Goal: Task Accomplishment & Management: Manage account settings

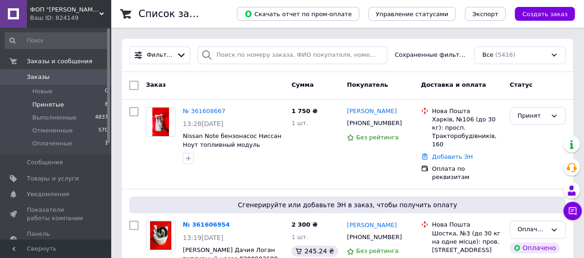
click at [56, 104] on span "Принятые" at bounding box center [48, 105] width 32 height 8
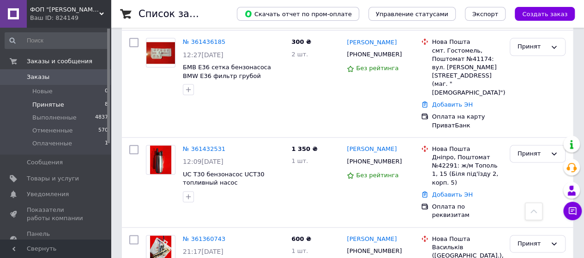
scroll to position [456, 0]
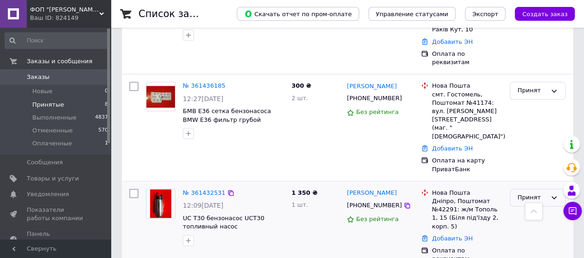
click at [535, 193] on div "Принят" at bounding box center [532, 198] width 29 height 10
click at [534, 208] on li "Выполнен" at bounding box center [537, 216] width 55 height 17
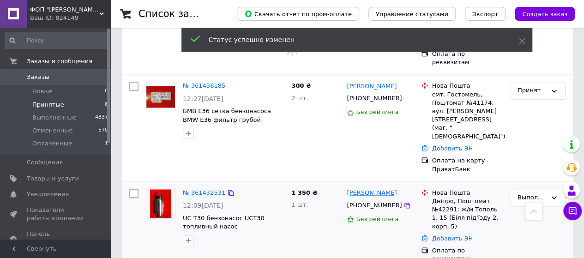
click at [380, 189] on link "[PERSON_NAME]" at bounding box center [372, 193] width 50 height 9
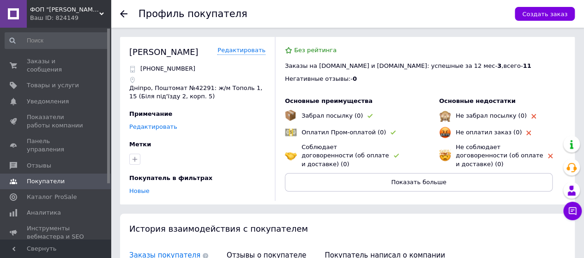
click at [151, 127] on link "Редактировать" at bounding box center [153, 126] width 48 height 7
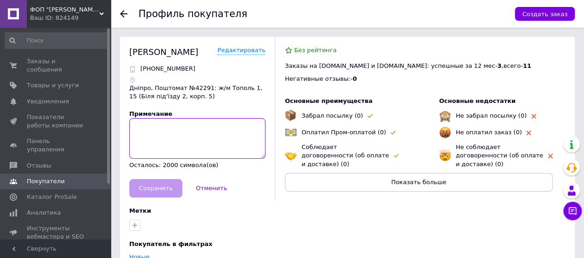
click at [151, 130] on textarea at bounding box center [197, 138] width 136 height 41
type textarea "СТО мото мастер"
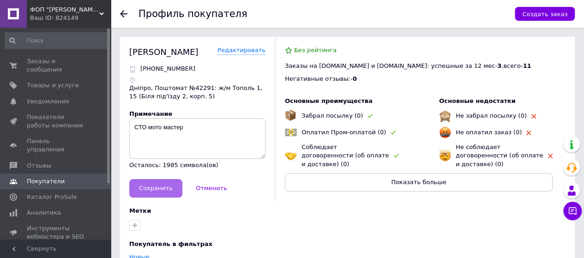
click at [155, 186] on span "Сохранить" at bounding box center [156, 188] width 34 height 7
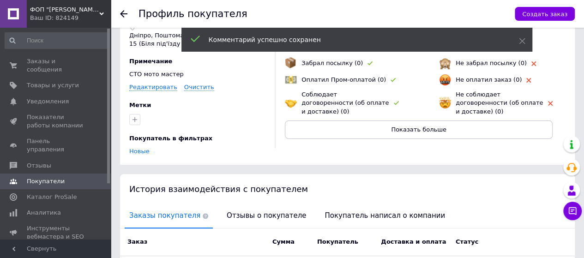
scroll to position [92, 0]
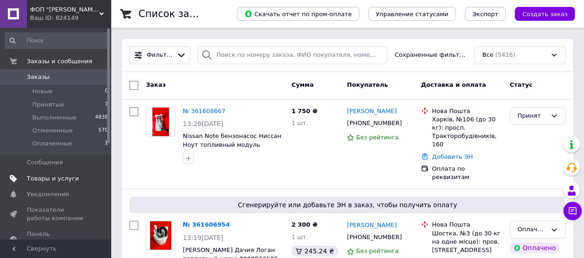
click at [52, 176] on span "Товары и услуги" at bounding box center [53, 179] width 52 height 8
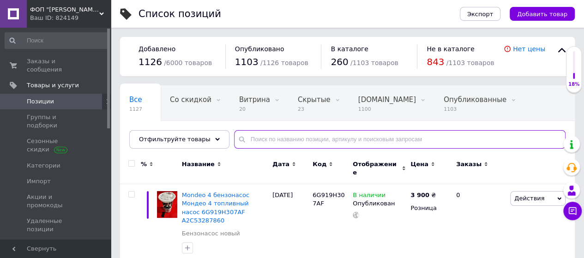
click at [323, 134] on input "text" at bounding box center [400, 139] width 332 height 18
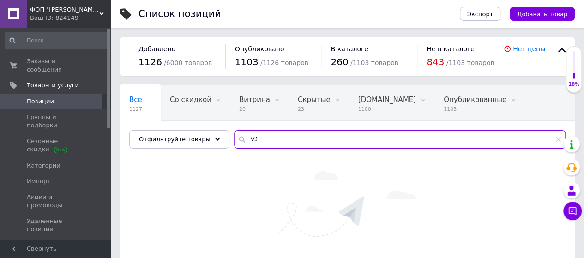
type input "V"
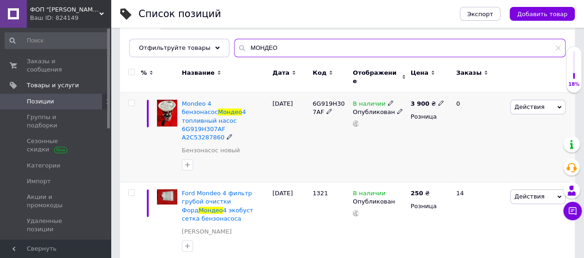
scroll to position [92, 0]
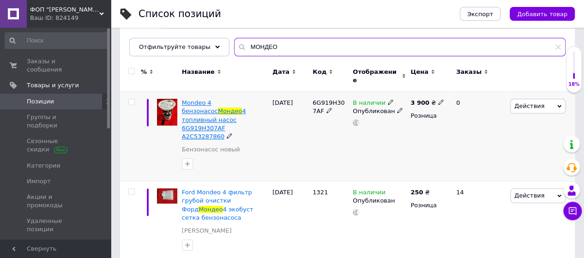
type input "МОНДЕО"
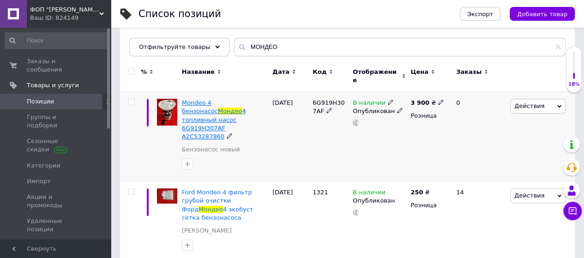
click at [217, 100] on span "Mondeo 4 бензонасос" at bounding box center [200, 106] width 36 height 15
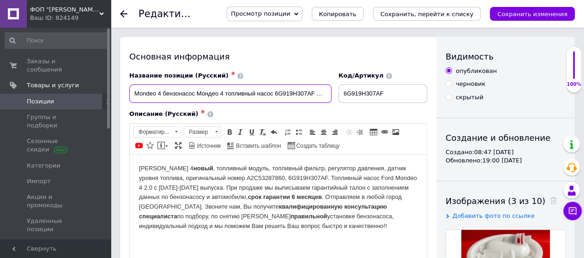
scroll to position [0, 25]
drag, startPoint x: 316, startPoint y: 92, endPoint x: 329, endPoint y: 93, distance: 13.0
click at [329, 93] on input "Mondeo 4 бензонасос Мондео 4 топливный насос 6G919H307AF A2C53287860" at bounding box center [230, 94] width 202 height 18
checkbox input "true"
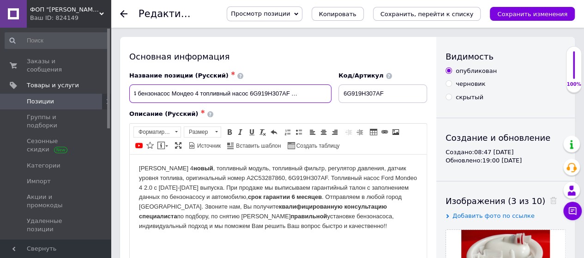
type input "Mondeo 4 бензонасос Мондео 4 топливный насос 6G919H307AF A2C53287860"
checkbox input "true"
paste input "6G919H307AE 6G919H307AD"
type input "Mondeo 4 бензонасос Мондео 4 топливный насос 6G919H307AF A2C53287860 6G919H307A…"
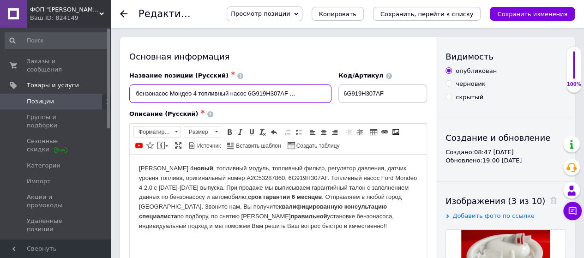
scroll to position [0, 111]
click at [248, 91] on input "Mondeo 4 бензонасос Мондео 4 топливный насос 6G919H307AF A2C53287860 6G919H307A…" at bounding box center [230, 94] width 202 height 18
click at [247, 92] on input "Mondeo 4 бензонасос Мондео 4 топливный насос 6G919H307AF A2C53287860 6G919H307A…" at bounding box center [230, 94] width 202 height 18
checkbox input "true"
type input "Mondeo 4 бензонасос Мондео 4 топливный насос 6G919H307AF A2C53287860 6G919H307A…"
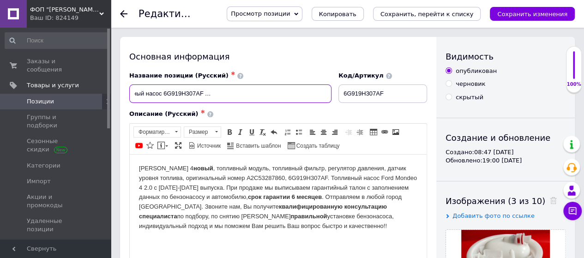
scroll to position [0, 110]
checkbox input "true"
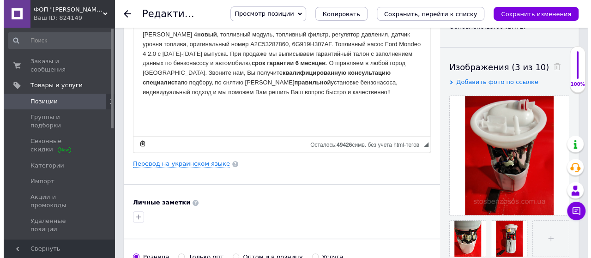
scroll to position [139, 0]
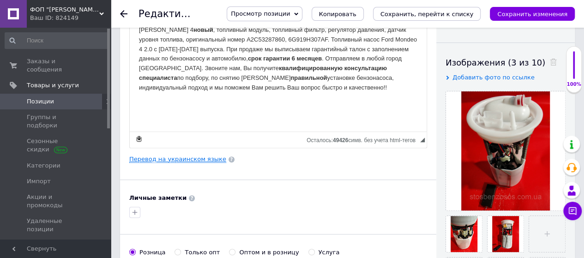
type input "Mondeo 4 бензонасос Мондео 4 топливный насос 6G919H307AF A2C53287860 6G919H307A…"
click at [198, 158] on link "Перевод на украинском языке" at bounding box center [177, 159] width 97 height 7
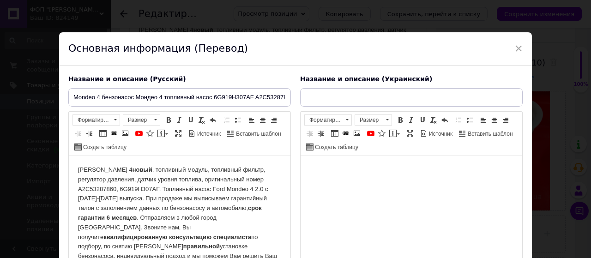
scroll to position [0, 0]
checkbox input "true"
type input "Mondeo 4 бензонасос Мондео 4 паливний насос 6G919H307AF A2C53287860"
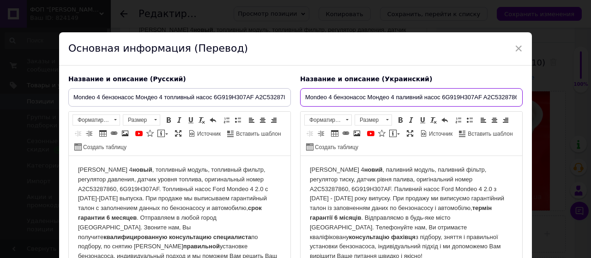
scroll to position [0, 6]
drag, startPoint x: 478, startPoint y: 95, endPoint x: 520, endPoint y: 95, distance: 42.5
click at [520, 95] on div "Название и описание (Украинский) Mondeo 4 бензонасос Мондео 4 паливний насос 6G…" at bounding box center [412, 181] width 232 height 223
click at [517, 97] on input "Mondeo 4 бензонасос Мондео 4 паливний насос 6G919H307AF A2C53287860" at bounding box center [411, 97] width 223 height 18
checkbox input "true"
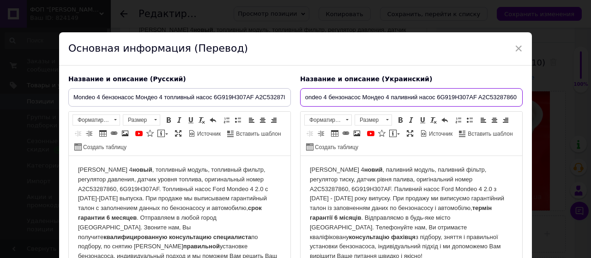
type input "Mondeo 4 бензонасос Мондео 4 паливний насос 6G919H307AF A2C53287860"
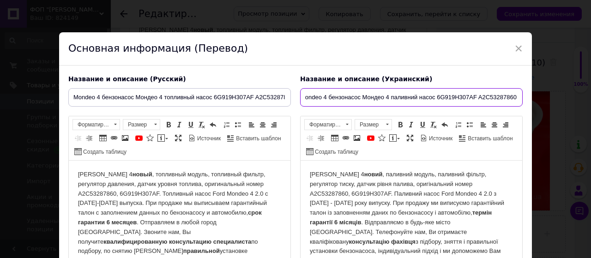
scroll to position [0, 7]
paste input "6G919H307AE 6G919H307AD"
checkbox input "true"
type input "Mondeo 4 бензонасос Мондео 4 паливний насос 6G919H307AF A2C53287860 6G919H307AE…"
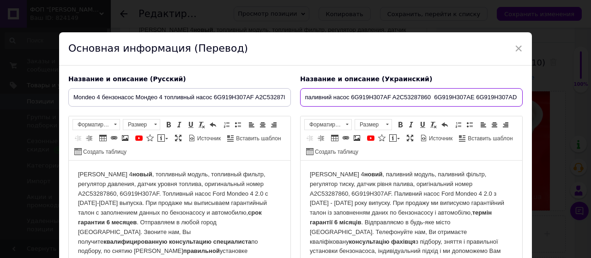
click at [431, 95] on input "Mondeo 4 бензонасос Мондео 4 паливний насос 6G919H307AF A2C53287860 6G919H307AE…" at bounding box center [411, 97] width 223 height 18
checkbox input "true"
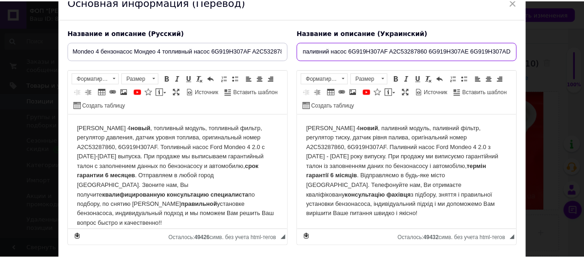
scroll to position [109, 0]
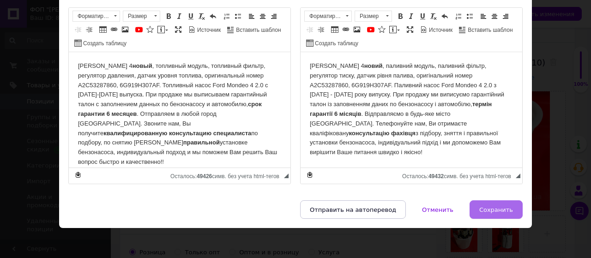
type input "Mondeo 4 бензонасос Мондео 4 паливний насос 6G919H307AF A2C53287860 6G919H307AE…"
click at [489, 208] on span "Сохранить" at bounding box center [496, 209] width 34 height 7
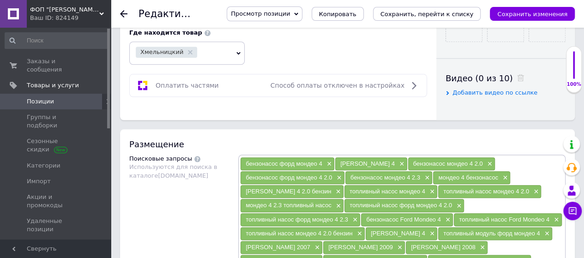
scroll to position [554, 0]
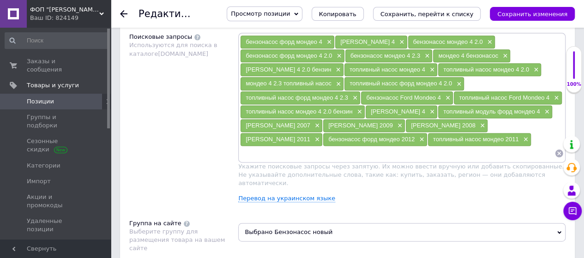
click at [399, 150] on input at bounding box center [397, 153] width 315 height 14
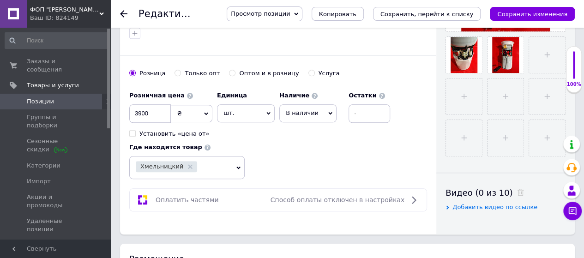
scroll to position [416, 0]
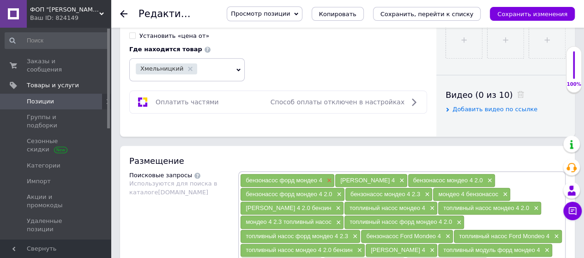
click at [328, 177] on span "×" at bounding box center [328, 181] width 7 height 8
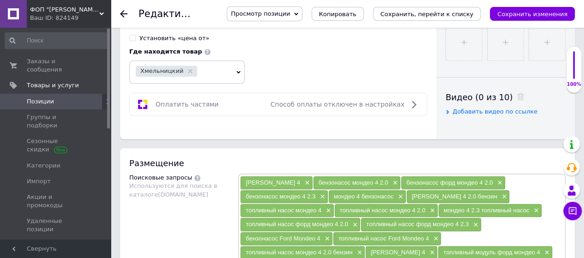
scroll to position [462, 0]
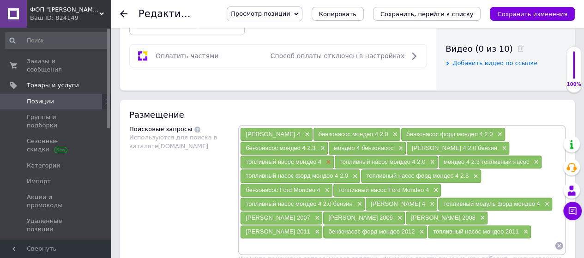
click at [327, 160] on span "×" at bounding box center [327, 162] width 7 height 8
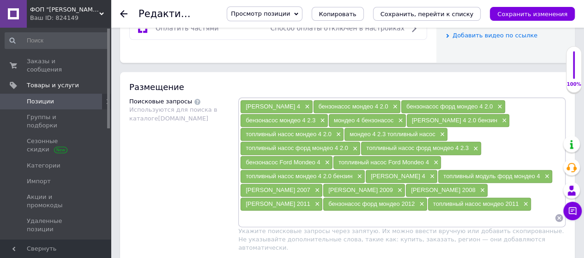
scroll to position [508, 0]
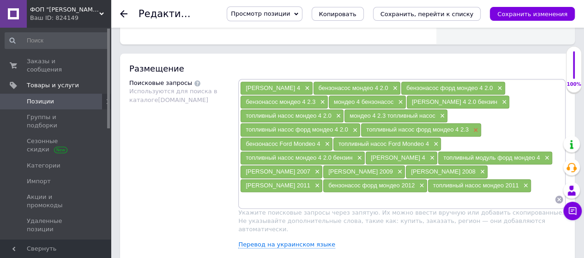
click at [474, 127] on span "×" at bounding box center [474, 131] width 7 height 8
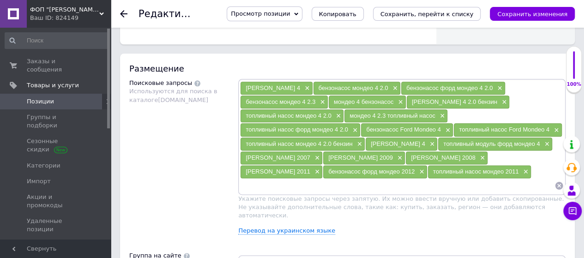
click at [379, 183] on input at bounding box center [397, 186] width 315 height 14
checkbox input "true"
type input "KR0909M"
click at [320, 182] on input at bounding box center [419, 186] width 269 height 14
checkbox input "true"
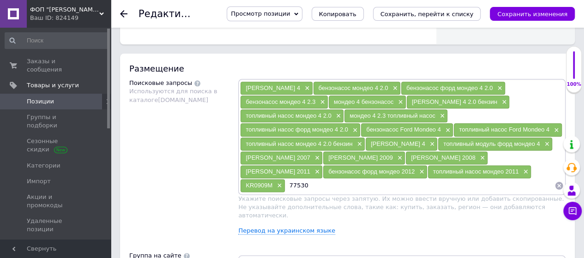
type input "775306"
click at [348, 180] on input at bounding box center [438, 186] width 231 height 14
checkbox input "true"
type input "1377641"
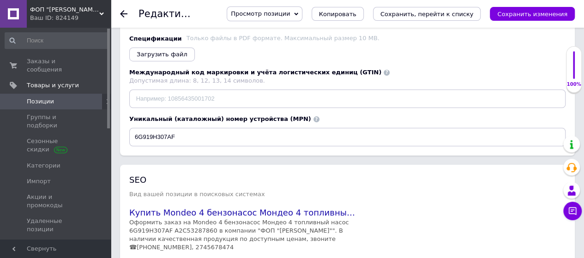
scroll to position [1629, 0]
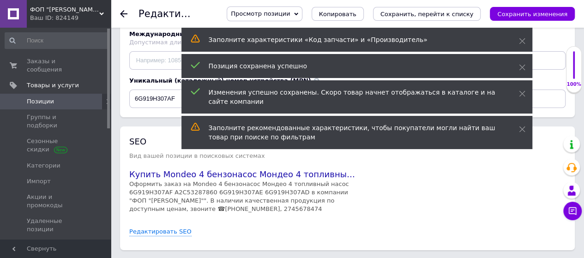
checkbox input "true"
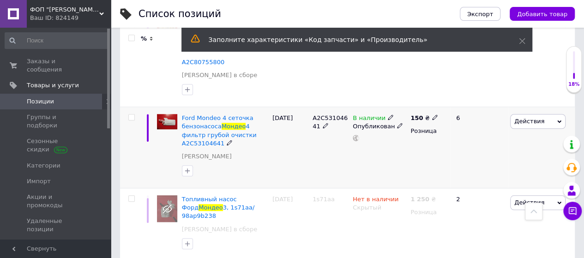
scroll to position [369, 0]
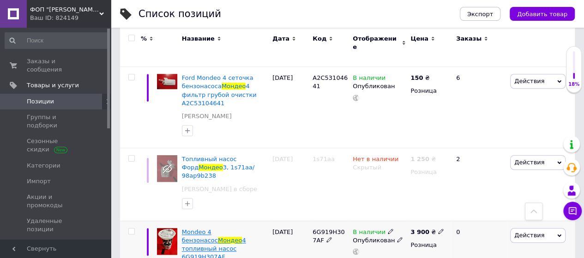
click at [225, 237] on span "4 топливный насос 6G919H307AF A2C53287860 6G919H307AE 6G919H307AD" at bounding box center [214, 261] width 64 height 49
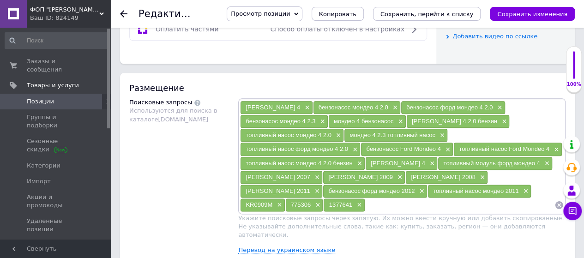
scroll to position [508, 0]
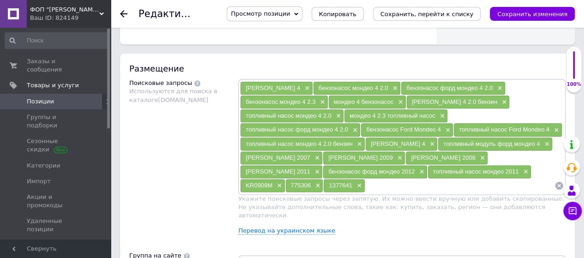
click at [448, 61] on div "Размещение Поисковые запросы Используются для поиска в каталоге [DOMAIN_NAME] б…" at bounding box center [347, 201] width 455 height 295
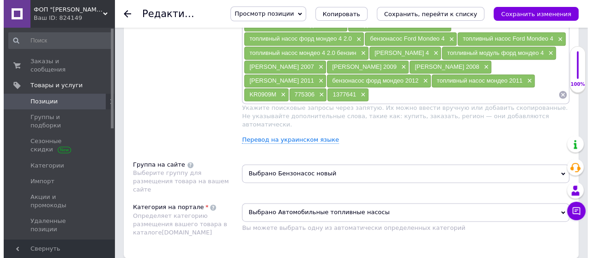
scroll to position [600, 0]
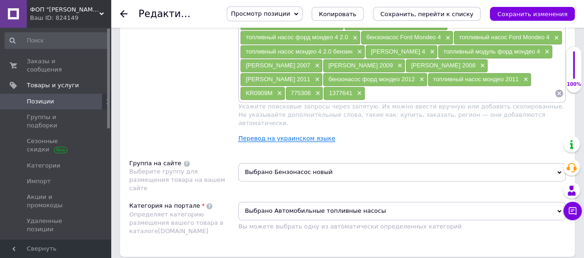
click at [264, 135] on link "Перевод на украинском языке" at bounding box center [286, 138] width 97 height 7
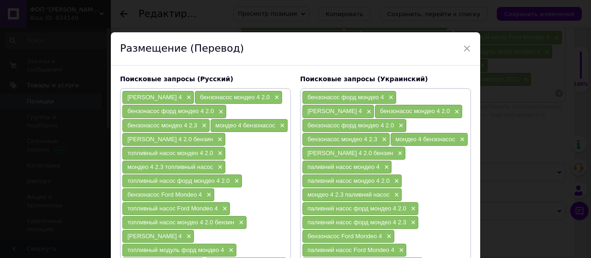
scroll to position [185, 0]
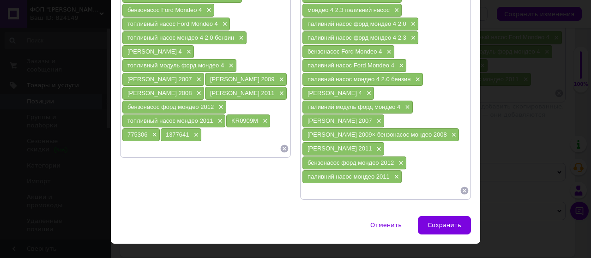
click at [353, 184] on input at bounding box center [381, 191] width 158 height 14
checkbox input "true"
paste input "KR0909M"
type input "KR0909M"
checkbox input "true"
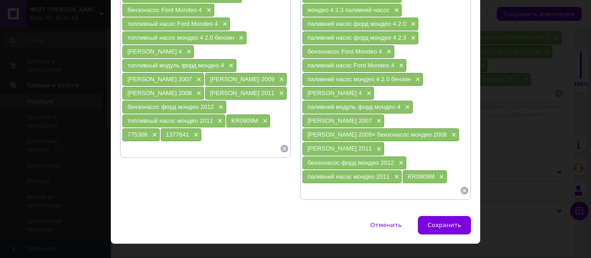
click at [376, 131] on span "[PERSON_NAME] 2009× бензонасос мондео 2008" at bounding box center [377, 134] width 139 height 7
click at [378, 131] on span "[PERSON_NAME] 2009× бензонасос мондео 2008" at bounding box center [377, 134] width 139 height 7
click at [456, 131] on span "×" at bounding box center [452, 135] width 7 height 8
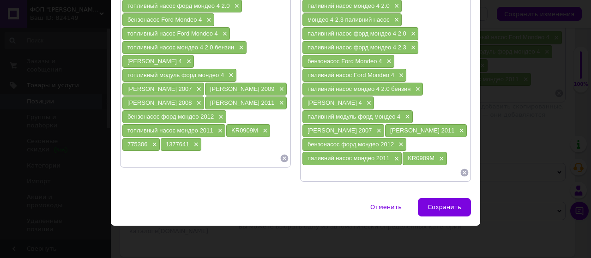
scroll to position [180, 0]
click at [406, 113] on span "×" at bounding box center [406, 117] width 7 height 8
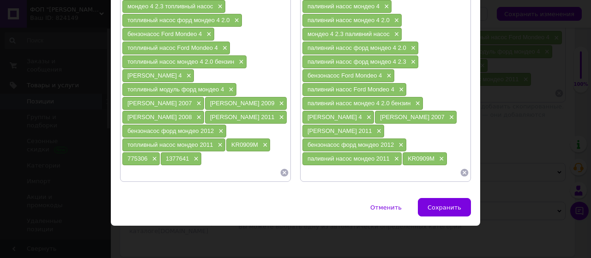
scroll to position [87, 0]
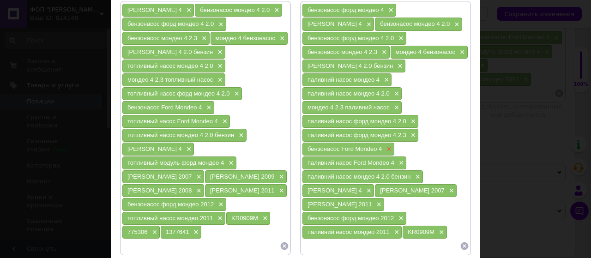
click at [388, 145] on span "×" at bounding box center [387, 149] width 7 height 8
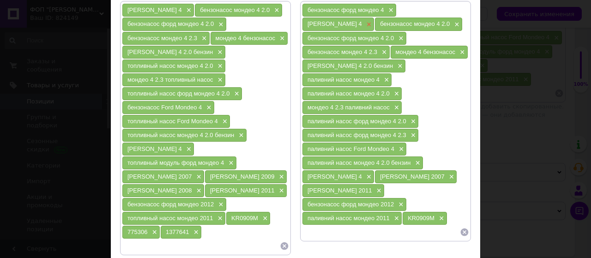
click at [371, 23] on span "×" at bounding box center [367, 25] width 7 height 8
click at [363, 225] on input at bounding box center [381, 232] width 158 height 14
checkbox input "true"
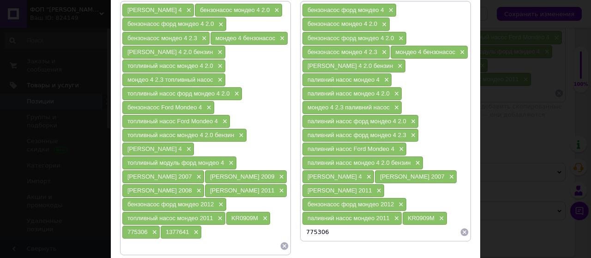
type input "775306A"
checkbox input "true"
type input "1385600"
checkbox input "true"
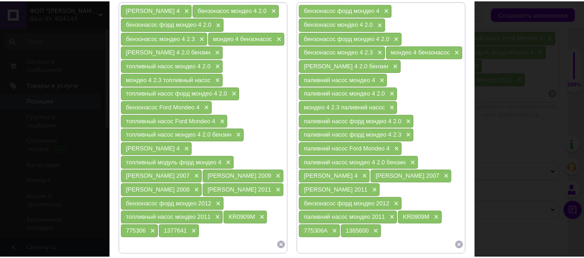
scroll to position [180, 0]
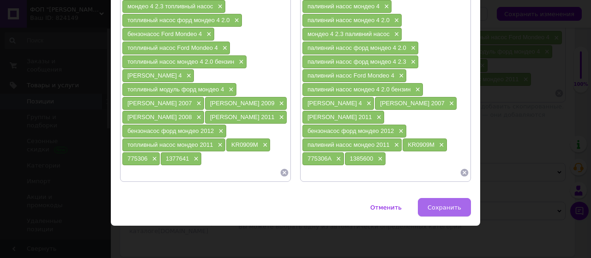
click at [443, 207] on span "Сохранить" at bounding box center [445, 207] width 34 height 7
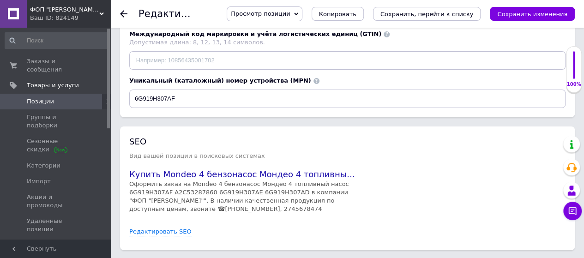
scroll to position [1629, 0]
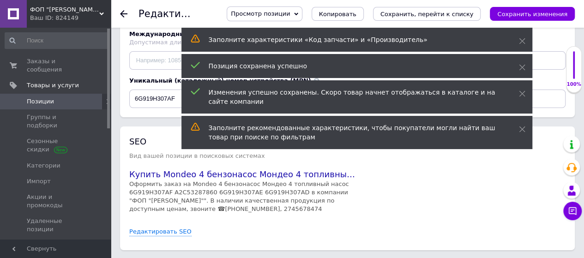
checkbox input "true"
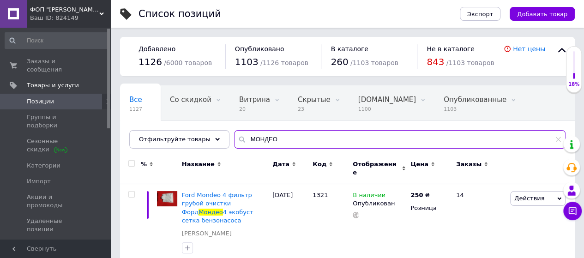
click at [284, 136] on input "МОНДЕО" at bounding box center [400, 139] width 332 height 18
type input "М"
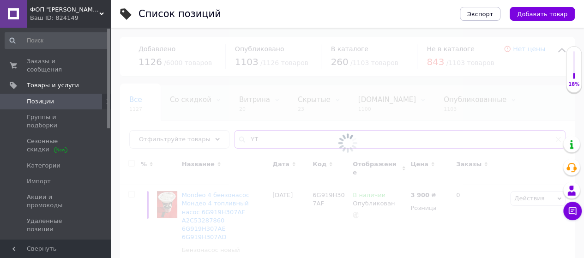
type input "Y"
type input "НЕМО"
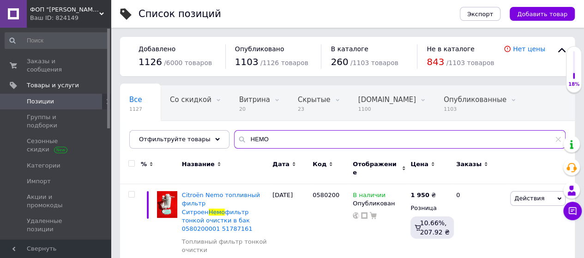
scroll to position [18, 0]
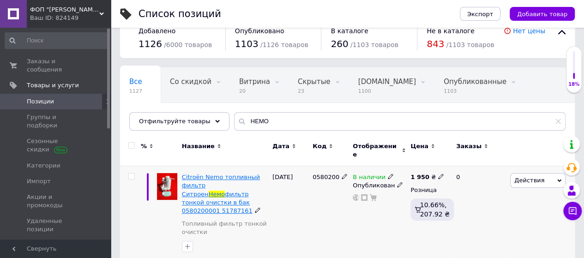
click at [237, 174] on span "Citroën Nemo топливный фильтр Ситроен" at bounding box center [221, 186] width 78 height 24
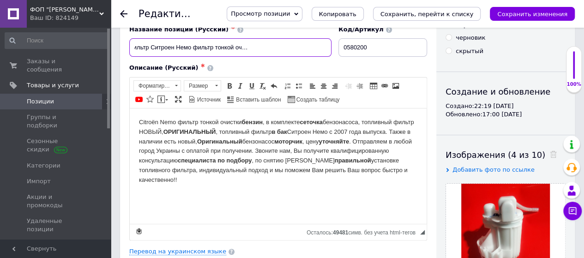
scroll to position [0, 83]
drag, startPoint x: 276, startPoint y: 45, endPoint x: 327, endPoint y: 67, distance: 55.0
click at [338, 48] on div "Название позиции (Русский) ✱ Citroën Nemo топливный фильтр Ситроен Немо фильтр …" at bounding box center [278, 41] width 305 height 38
click at [326, 68] on div "Описание (Русский) ✱" at bounding box center [278, 68] width 298 height 8
checkbox input "true"
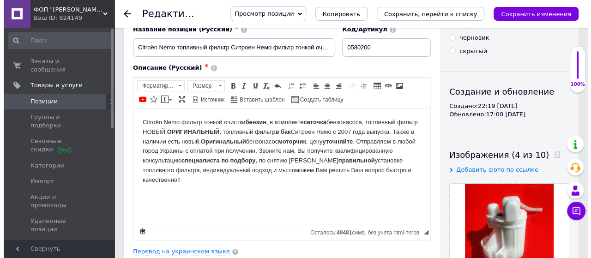
scroll to position [139, 0]
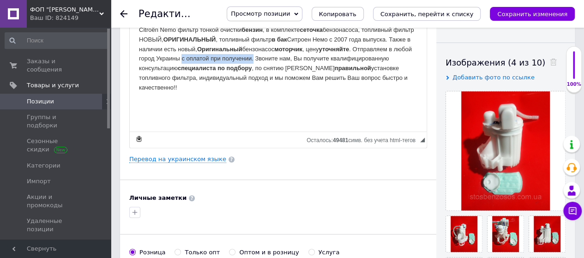
drag, startPoint x: 206, startPoint y: 59, endPoint x: 278, endPoint y: 60, distance: 71.6
click at [278, 60] on body "Citroën Nemo фильтр тонкой очистки бензин , в комплекте сеточка бензонасоса, то…" at bounding box center [278, 58] width 278 height 67
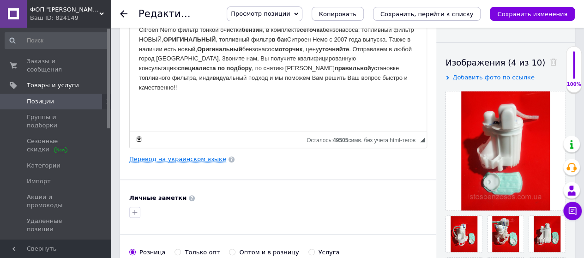
click at [184, 156] on link "Перевод на украинском языке" at bounding box center [177, 159] width 97 height 7
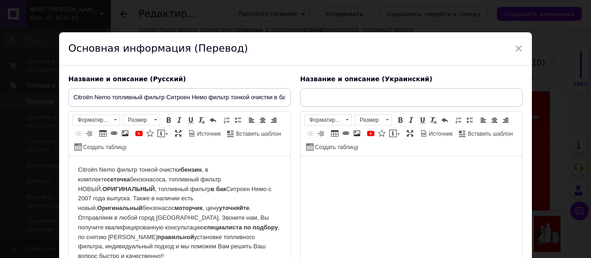
scroll to position [0, 0]
checkbox input "true"
type input "Citroën Nemo паливний фільтр Сітроен Немо фільтр тонкої очистки в бак 058020000…"
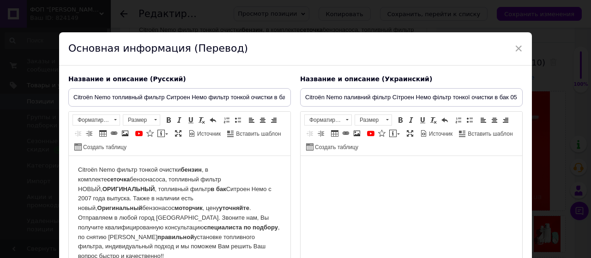
checkbox input "true"
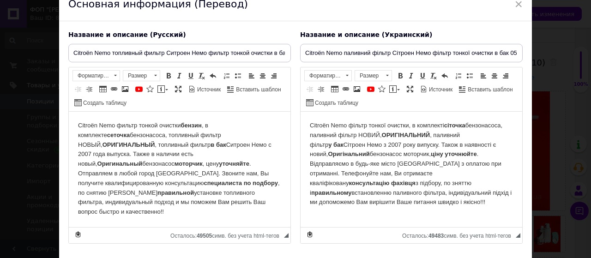
scroll to position [46, 0]
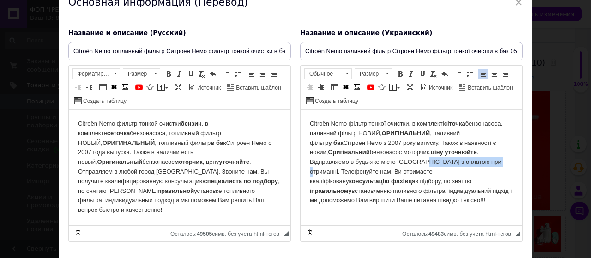
drag, startPoint x: 374, startPoint y: 163, endPoint x: 447, endPoint y: 161, distance: 73.0
click at [447, 161] on p "Citroën Nemo фільтр тонкої очистки, в комплекті сіточка бензонасоса, паливний ф…" at bounding box center [411, 162] width 203 height 86
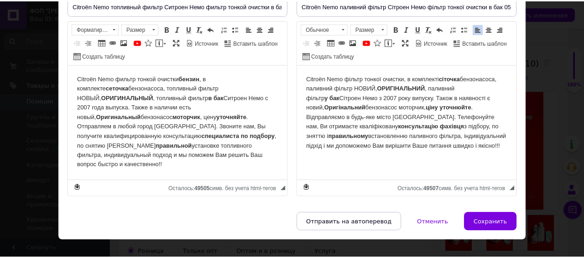
scroll to position [104, 0]
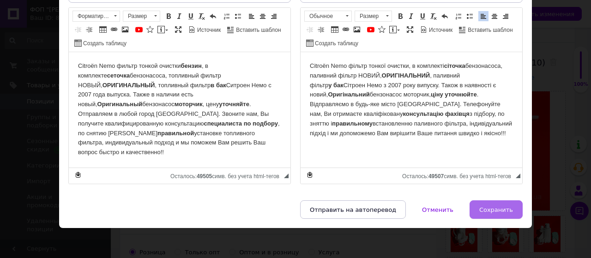
click at [496, 212] on button "Сохранить" at bounding box center [496, 209] width 53 height 18
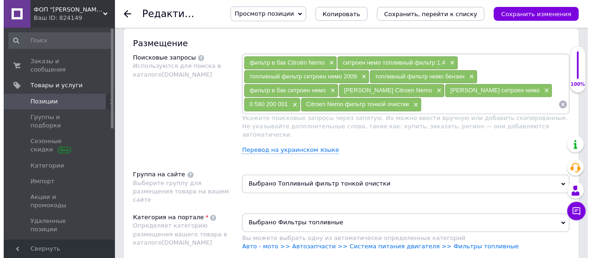
scroll to position [554, 0]
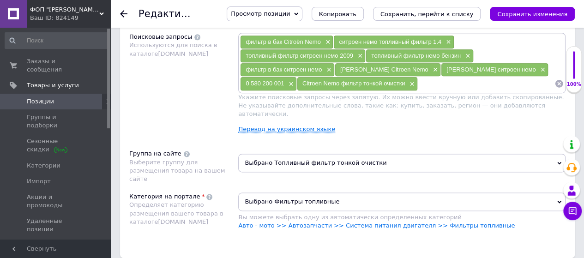
click at [300, 130] on link "Перевод на украинском языке" at bounding box center [286, 129] width 97 height 7
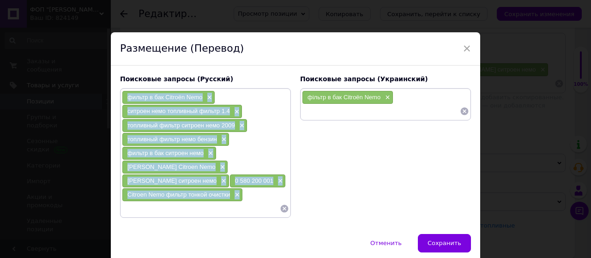
drag, startPoint x: 249, startPoint y: 203, endPoint x: 127, endPoint y: 96, distance: 162.7
click at [127, 96] on div "фильтр в бак Citroën Nemo × ситроен немо топливный фильтр 1.4 × топливный фильт…" at bounding box center [205, 153] width 167 height 125
copy div "фильтр в бак Citroën Nemo × ситроен немо топливный фильтр 1.4 × топливный фильт…"
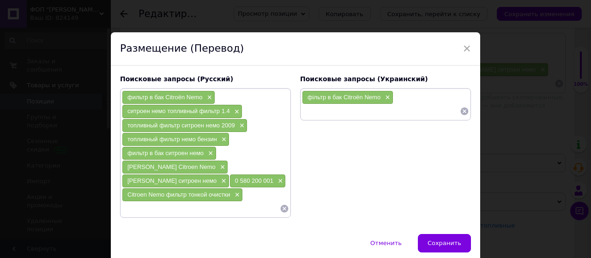
click at [385, 111] on input at bounding box center [381, 111] width 158 height 14
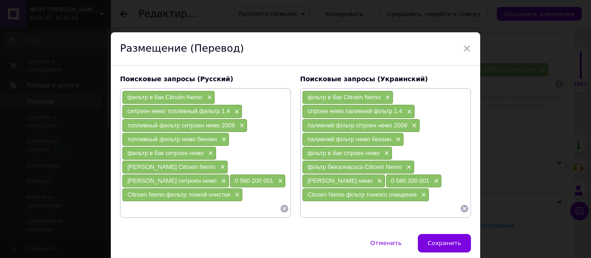
click at [349, 216] on input at bounding box center [381, 209] width 158 height 14
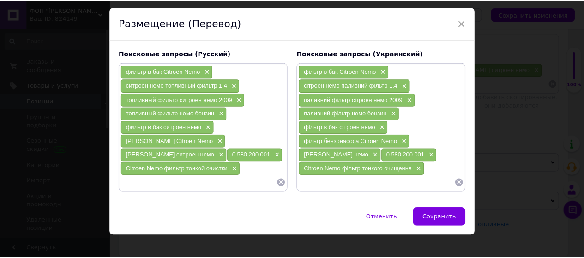
scroll to position [45, 0]
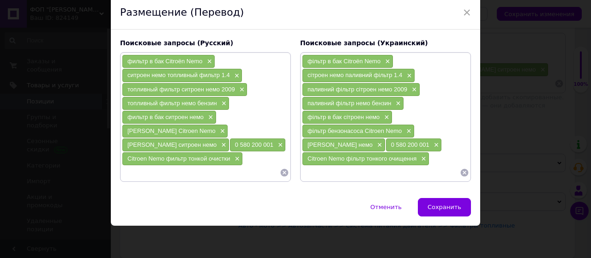
click at [368, 176] on input at bounding box center [381, 173] width 158 height 14
click at [183, 175] on input at bounding box center [201, 173] width 158 height 14
checkbox input "true"
type input "бензонасос немо"
checkbox input "true"
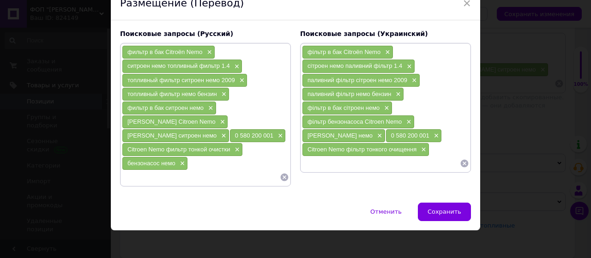
click at [310, 170] on input at bounding box center [381, 164] width 158 height 14
checkbox input "true"
type input "бензонасос немо"
checkbox input "true"
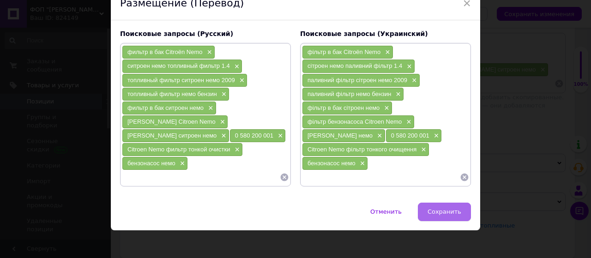
click at [447, 215] on span "Сохранить" at bounding box center [445, 211] width 34 height 7
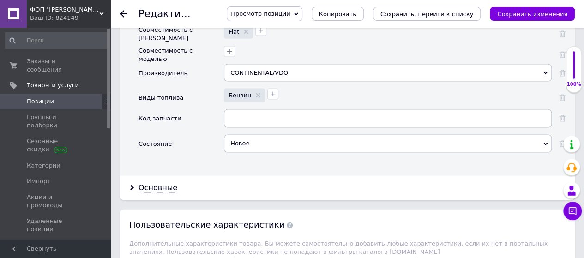
scroll to position [970, 0]
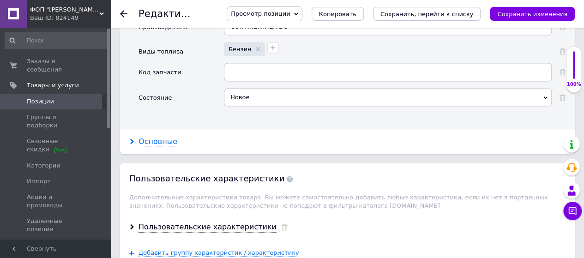
click at [151, 137] on div "Основные" at bounding box center [158, 142] width 39 height 11
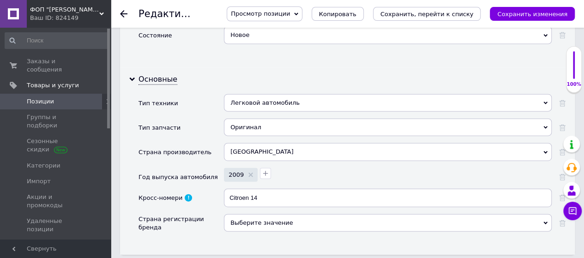
scroll to position [1062, 0]
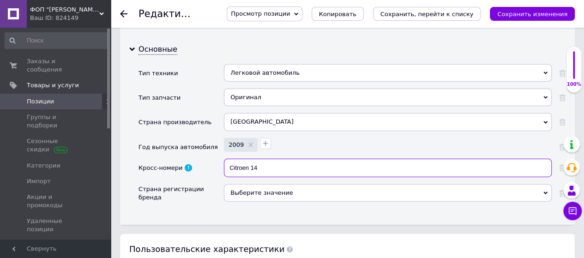
click at [282, 159] on input "Citroen 14" at bounding box center [388, 168] width 328 height 18
checkbox input "true"
type input "Citroen 1"
checkbox input "true"
type input "Citroen"
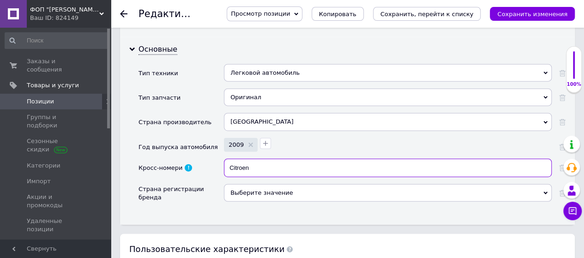
checkbox input "true"
type input "Citroen"
checkbox input "true"
type input "Citroe"
checkbox input "true"
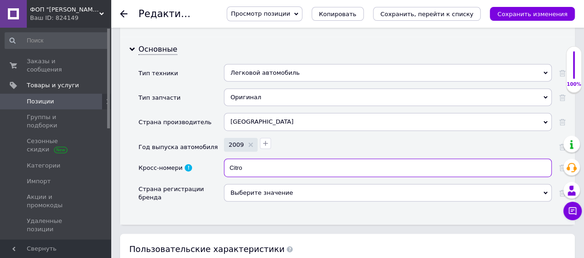
type input "Citr"
checkbox input "true"
type input "Ci"
checkbox input "true"
type input "C"
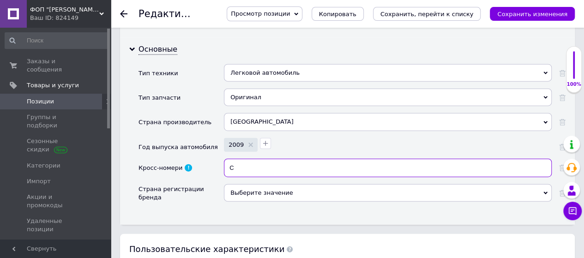
checkbox input "true"
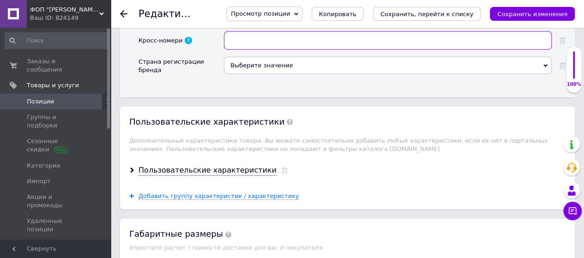
scroll to position [1150, 0]
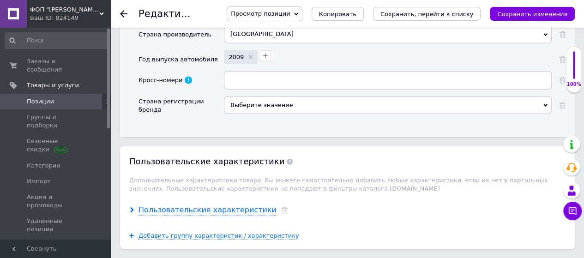
click at [219, 205] on div "Пользовательские характеристики" at bounding box center [208, 210] width 138 height 11
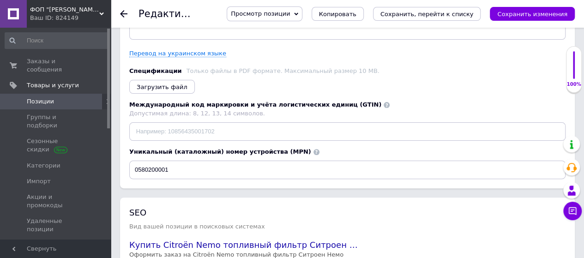
scroll to position [1871, 0]
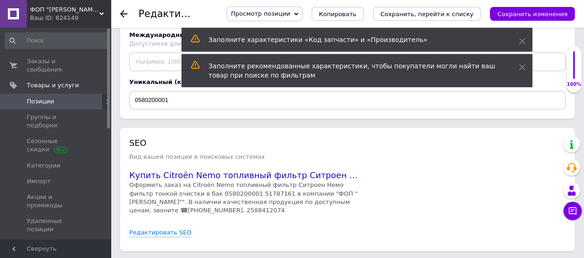
checkbox input "true"
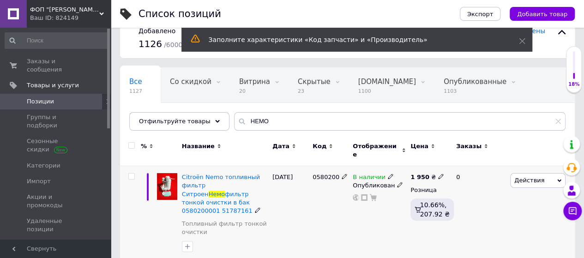
scroll to position [18, 0]
